Goal: Task Accomplishment & Management: Use online tool/utility

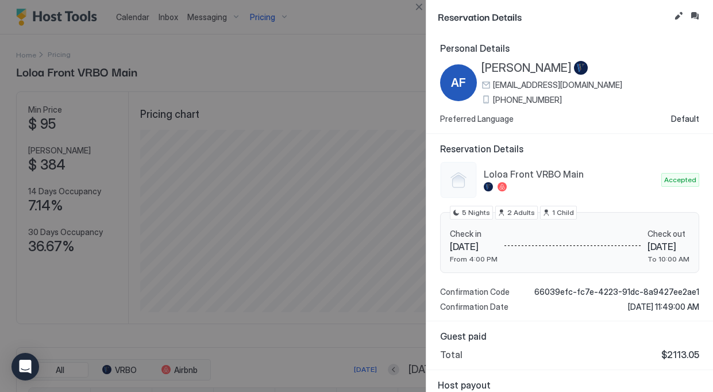
scroll to position [26, 0]
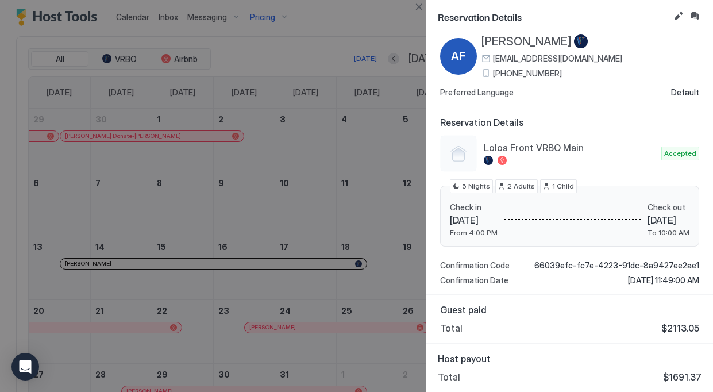
click at [286, 56] on div at bounding box center [356, 196] width 713 height 392
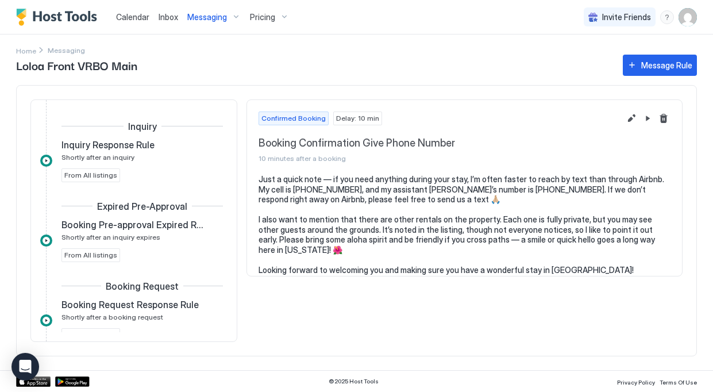
scroll to position [223, 0]
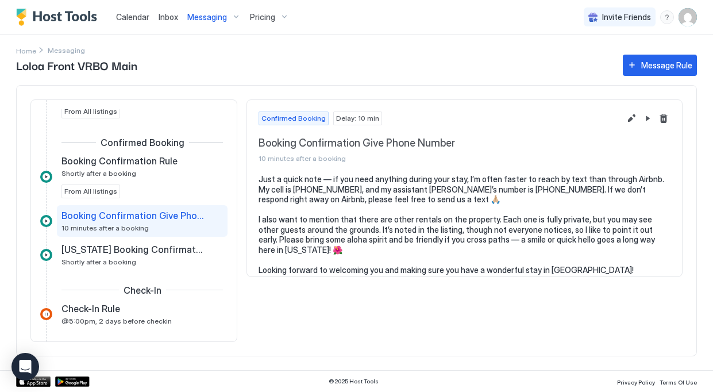
click at [260, 9] on div "Pricing" at bounding box center [269, 17] width 48 height 20
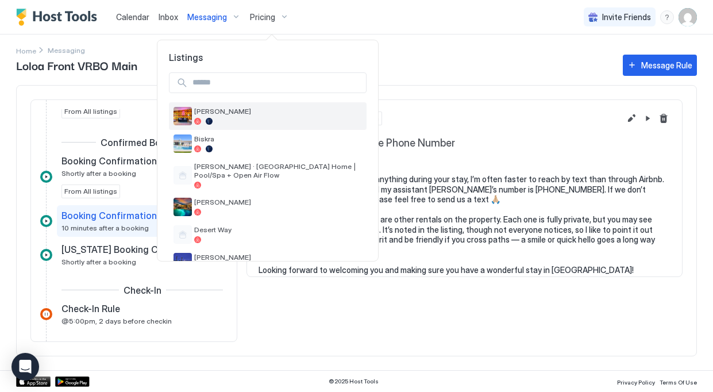
click at [214, 113] on span "[PERSON_NAME]" at bounding box center [278, 111] width 168 height 9
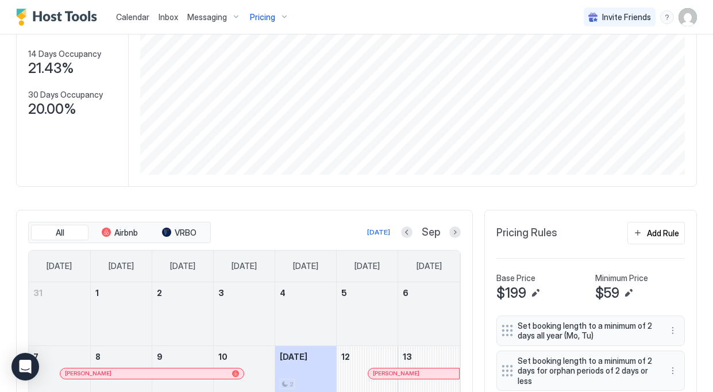
scroll to position [52, 0]
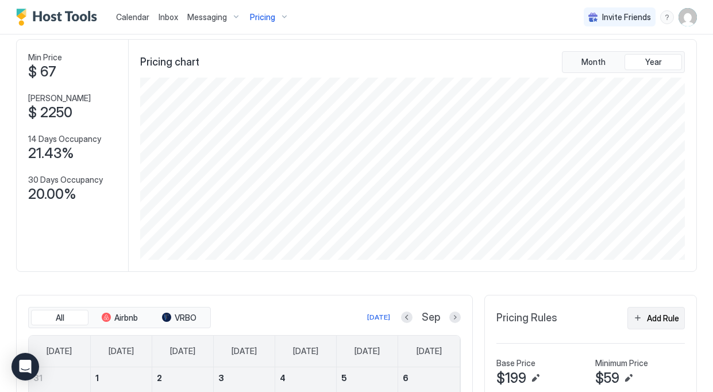
click at [660, 316] on div "Add Rule" at bounding box center [663, 318] width 32 height 12
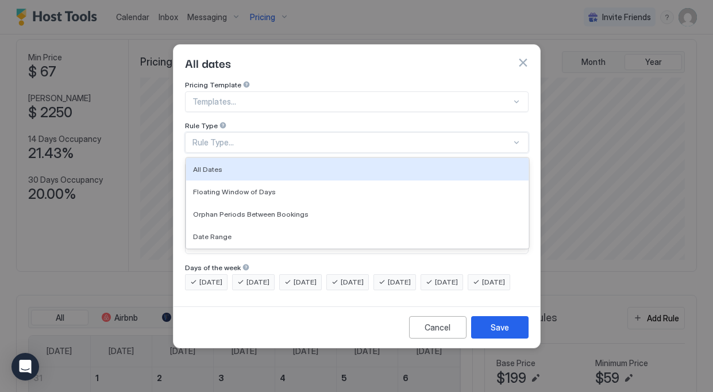
click at [236, 137] on div "Rule Type..." at bounding box center [351, 142] width 319 height 10
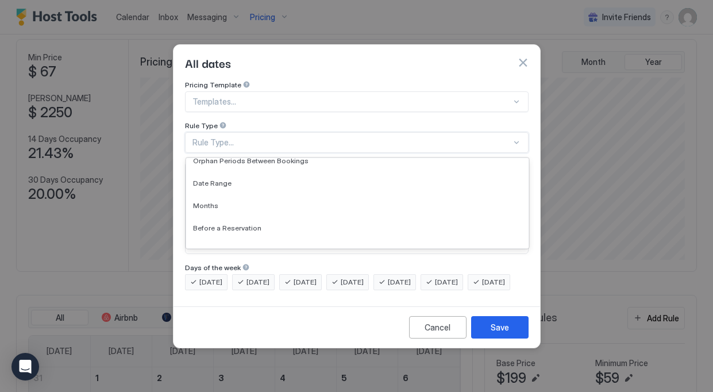
scroll to position [59, 0]
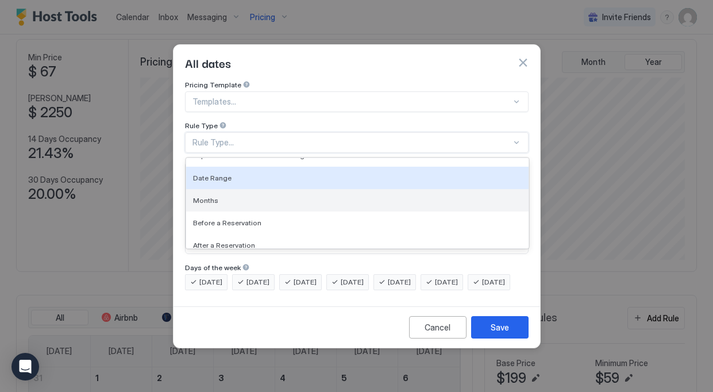
click at [242, 196] on div "Months" at bounding box center [357, 200] width 328 height 9
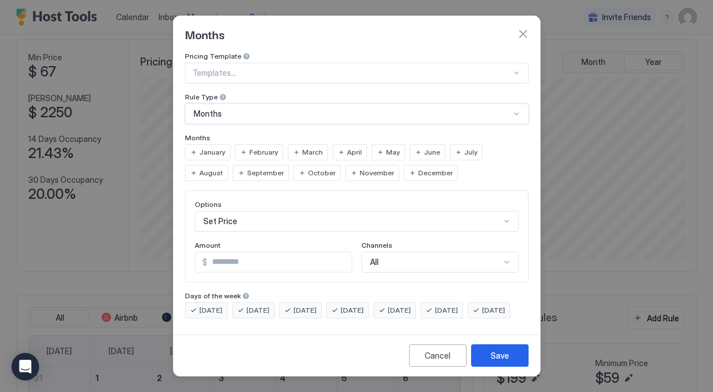
click at [247, 168] on span "September" at bounding box center [265, 173] width 37 height 10
click at [308, 171] on span "October" at bounding box center [322, 173] width 28 height 10
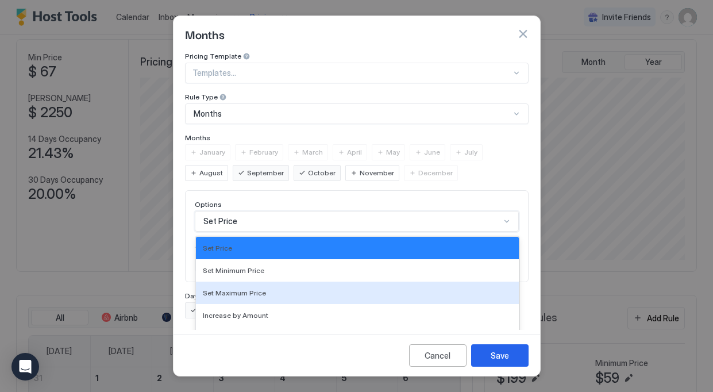
click at [263, 211] on div "Set Maximum Price, 3 of 17. 17 results available. Use Up and Down to choose opt…" at bounding box center [357, 221] width 324 height 21
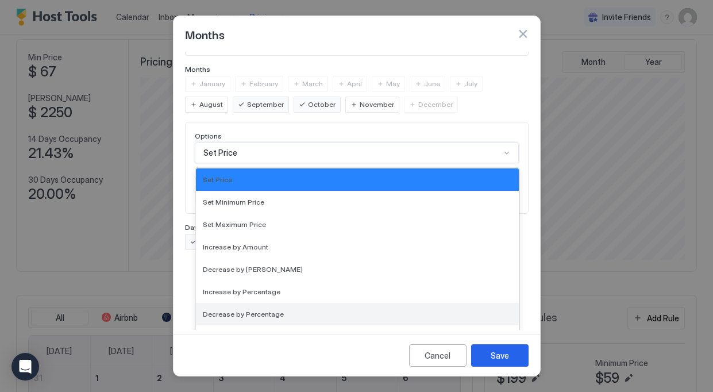
click at [283, 309] on div "Decrease by Percentage" at bounding box center [357, 313] width 309 height 9
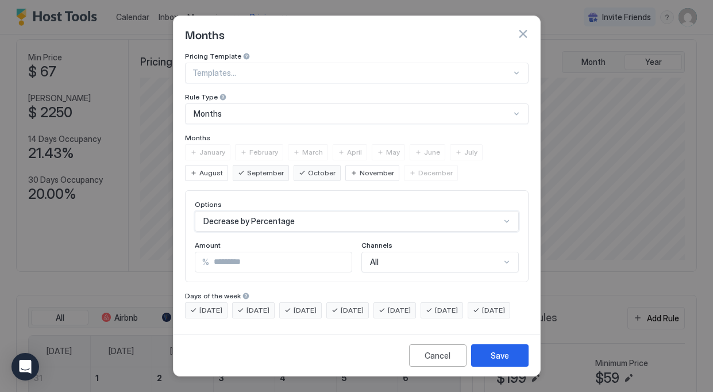
click at [249, 252] on input "*" at bounding box center [280, 262] width 142 height 20
drag, startPoint x: 249, startPoint y: 245, endPoint x: 187, endPoint y: 240, distance: 62.2
click at [187, 240] on div "Options Decrease by Percentage Amount % * Channels All" at bounding box center [356, 236] width 343 height 92
type input "**"
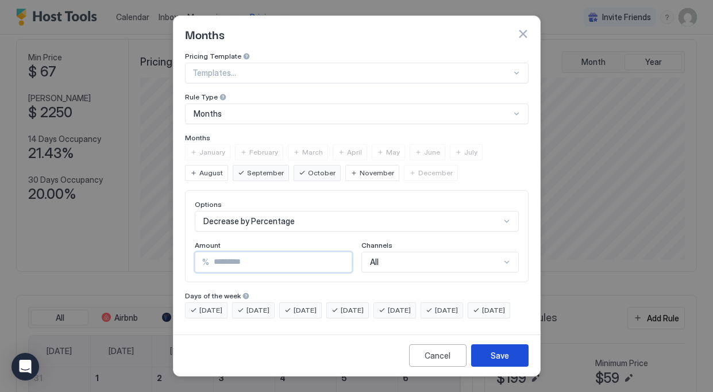
click at [498, 353] on button "Save" at bounding box center [499, 355] width 57 height 22
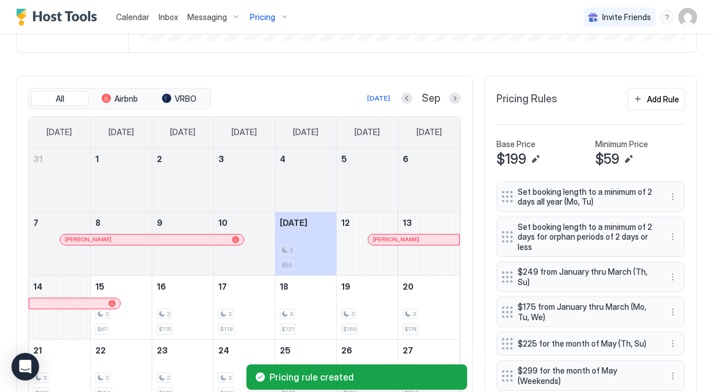
scroll to position [271, 0]
click at [462, 99] on div "All Airbnb VRBO [DATE] Sep [DATE] [DATE] [DATE] [DATE] [DATE] [DATE] [DATE] 31 …" at bounding box center [244, 278] width 456 height 404
click at [455, 99] on button "Next month" at bounding box center [454, 97] width 11 height 11
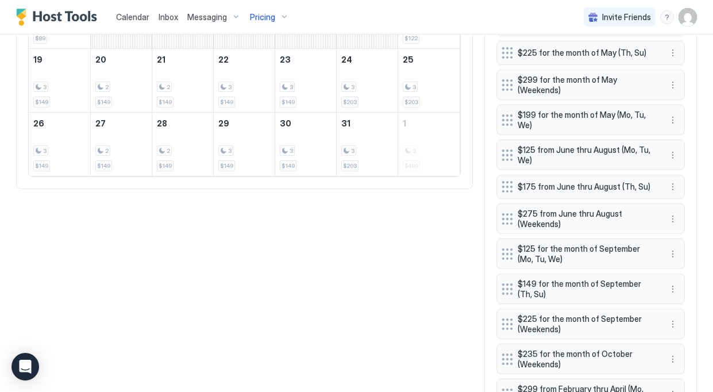
scroll to position [566, 0]
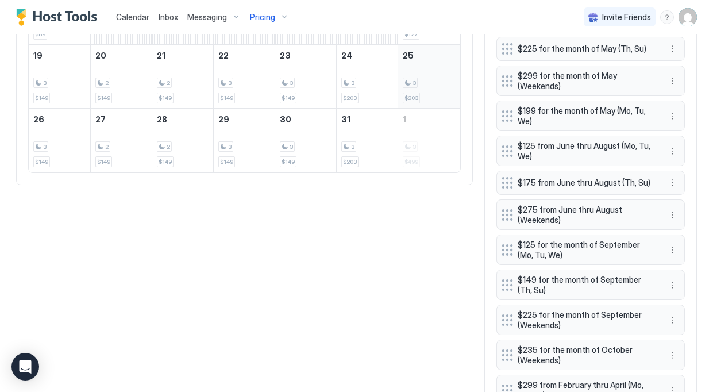
click at [426, 94] on div "3 $203" at bounding box center [428, 76] width 52 height 54
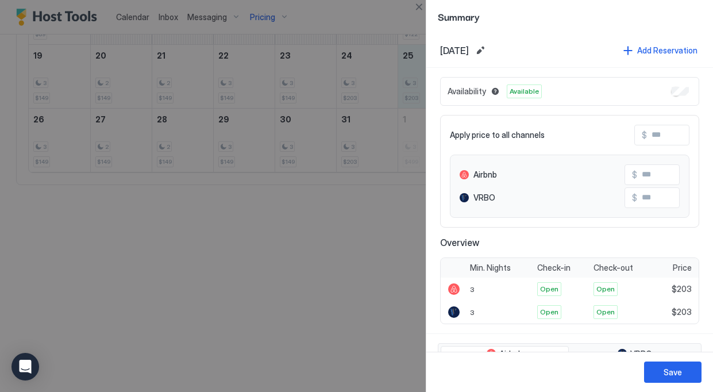
scroll to position [273, 0]
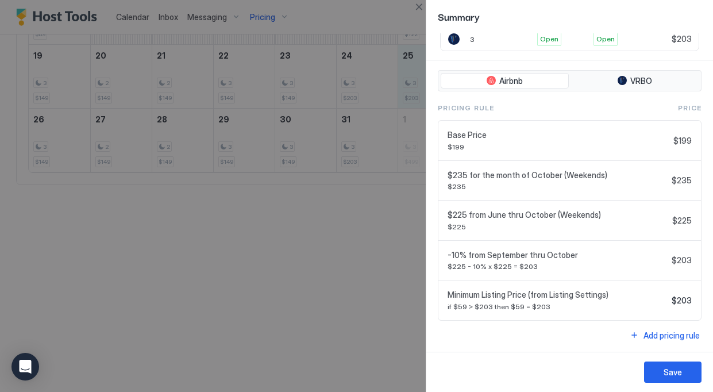
click at [394, 272] on div at bounding box center [356, 196] width 713 height 392
click at [688, 369] on button "Save" at bounding box center [672, 371] width 57 height 21
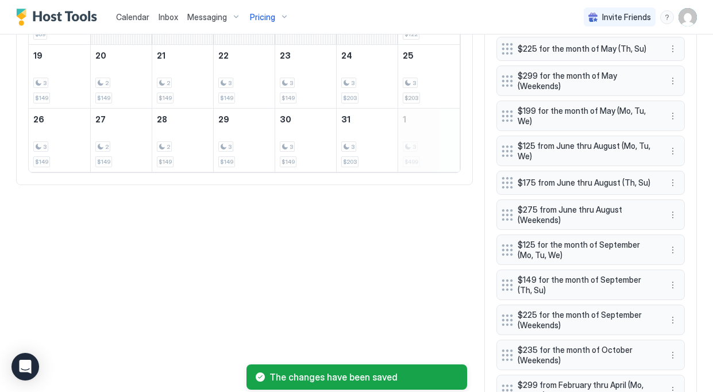
scroll to position [0, 0]
